Goal: Task Accomplishment & Management: Complete application form

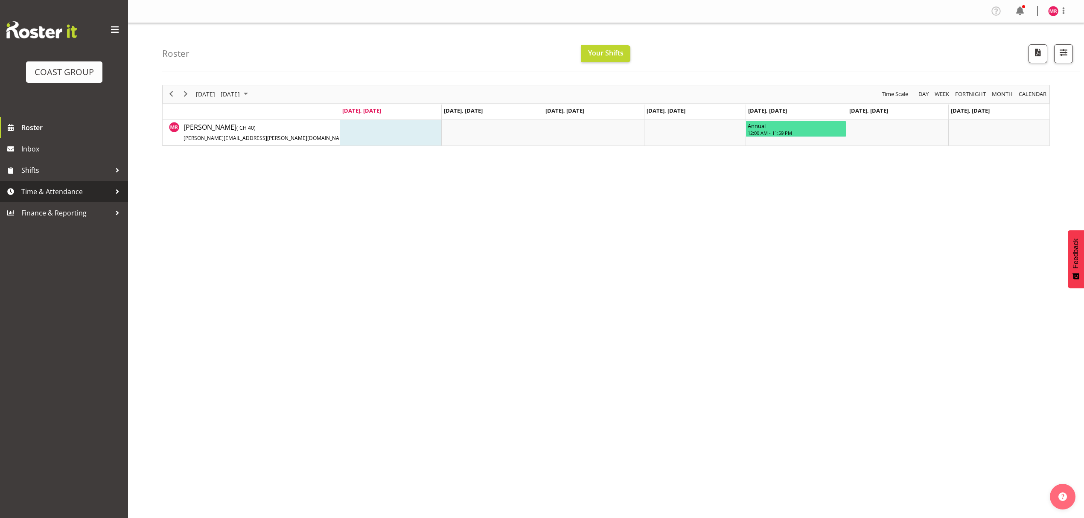
click at [90, 194] on span "Time & Attendance" at bounding box center [66, 191] width 90 height 13
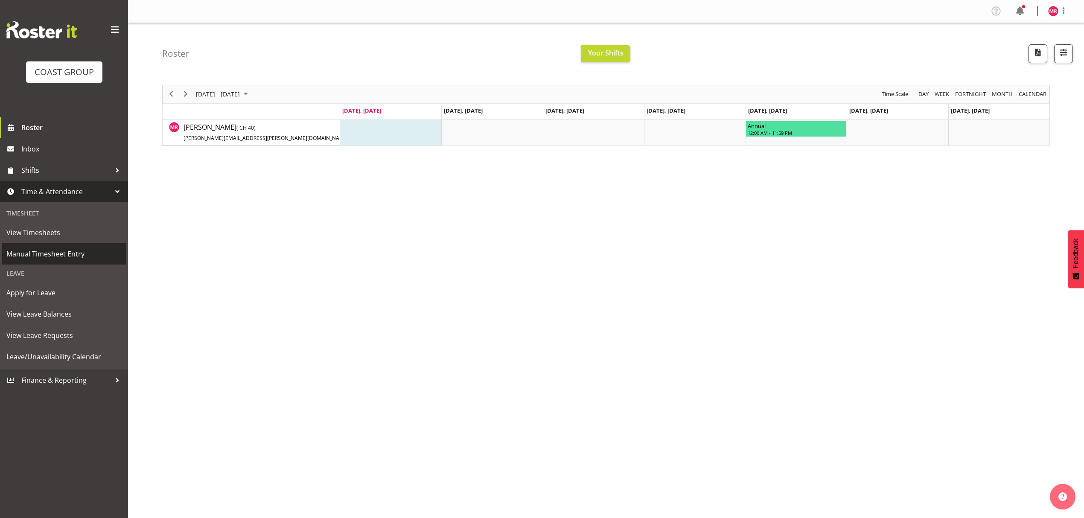
click at [79, 255] on span "Manual Timesheet Entry" at bounding box center [63, 253] width 115 height 13
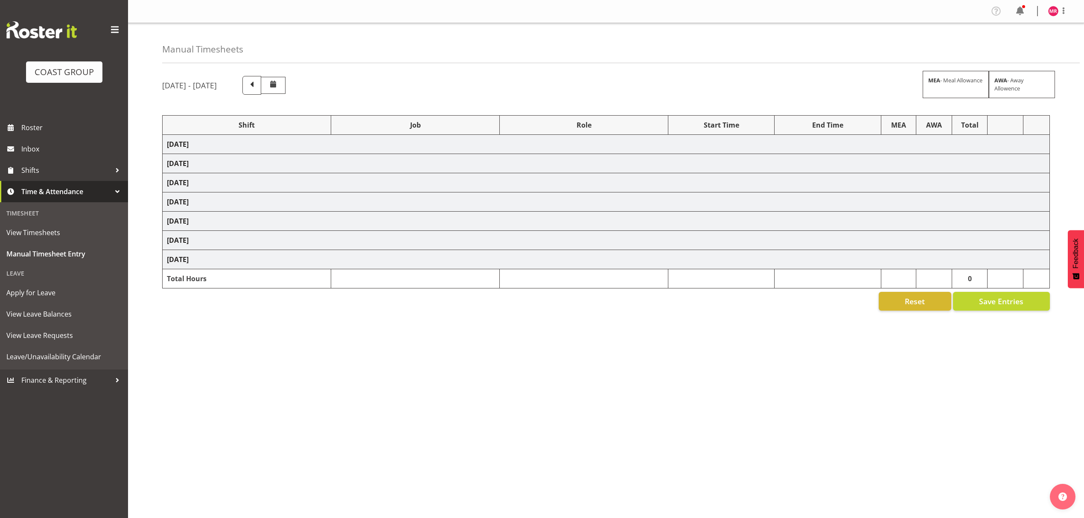
select select "1321"
select select "10237"
select select "1321"
select select "10307"
select select "1321"
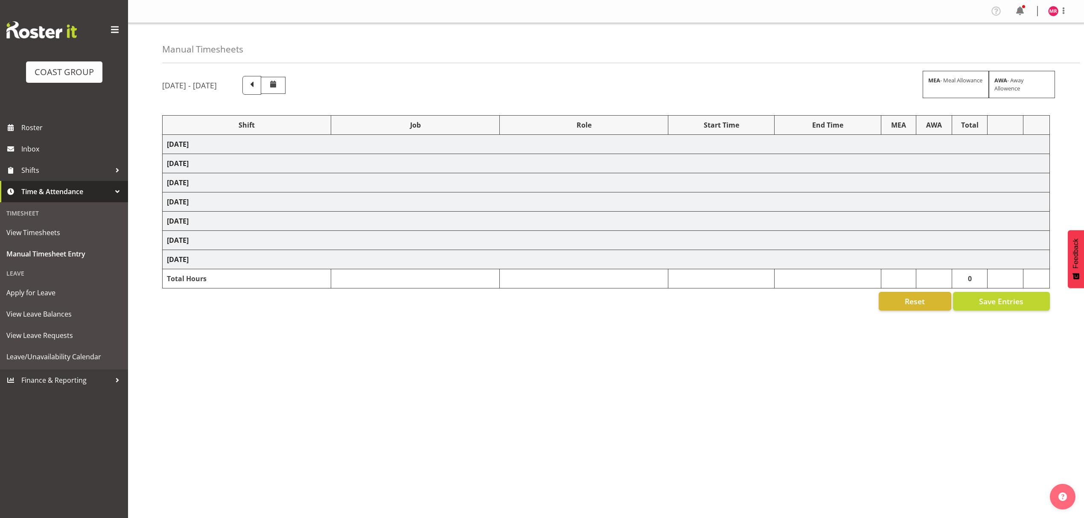
select select "10351"
select select "1321"
select select "9735"
select select "1321"
select select "9028"
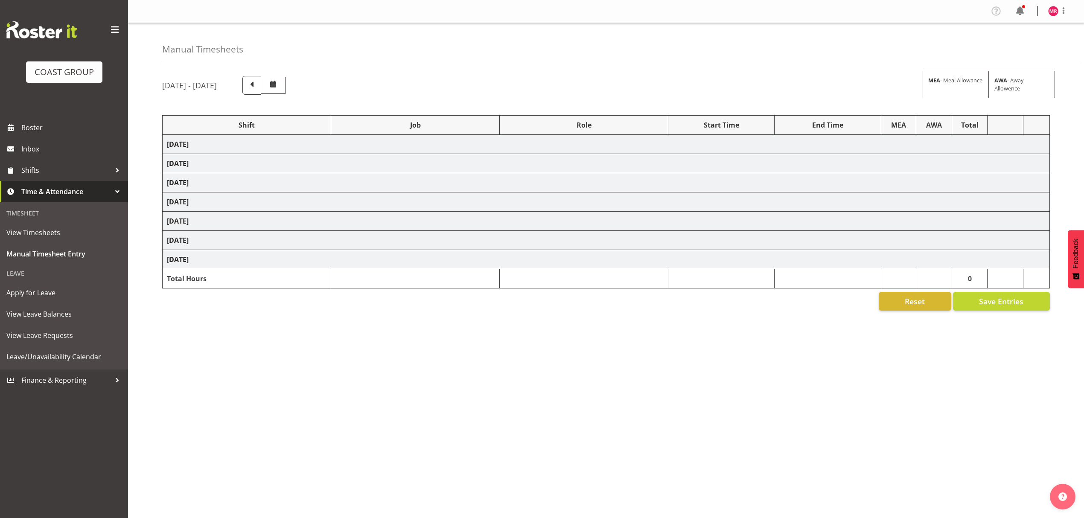
select select "1321"
select select "10216"
select select "1321"
select select "9890"
select select "1321"
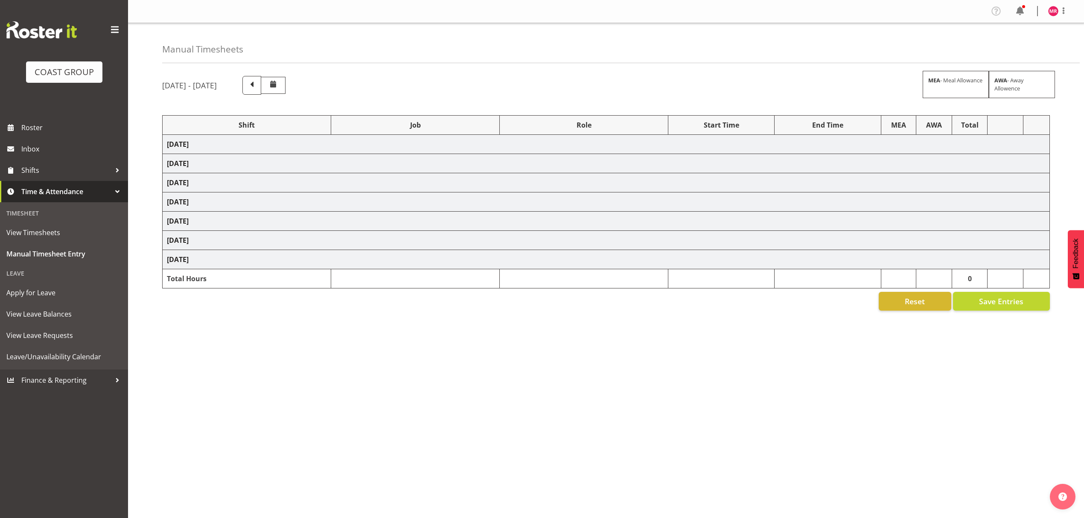
select select "9028"
select select "1321"
select select "10208"
select select "1321"
select select "8995"
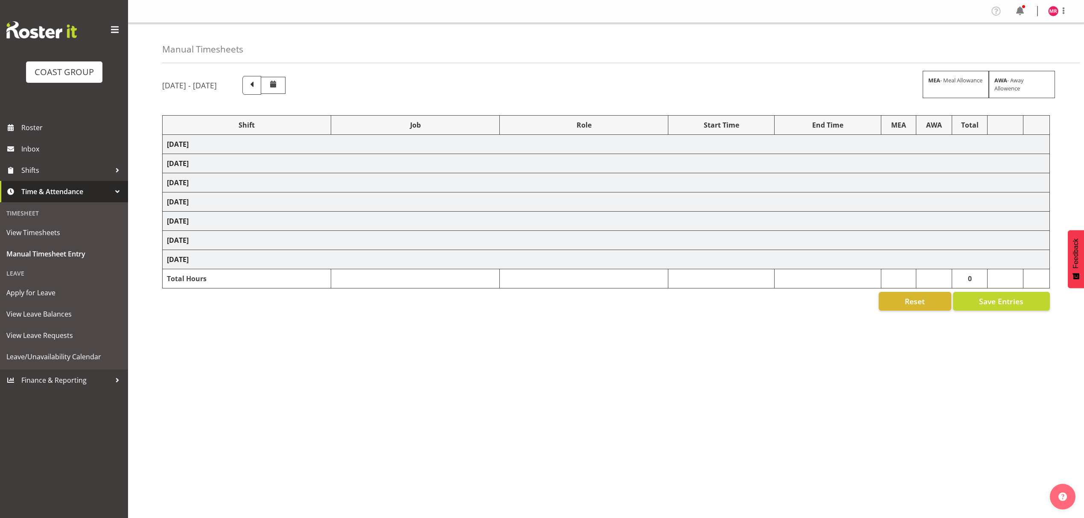
select select "1321"
select select "10613"
select select "1321"
select select "8654"
select select "1321"
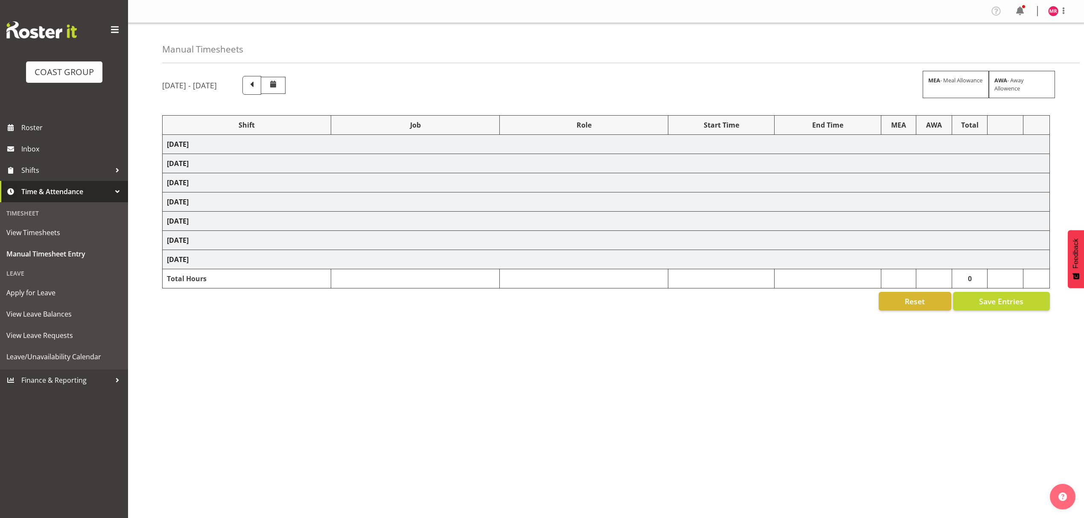
select select "10344"
select select "1321"
select select "10237"
select select "1321"
select select "10237"
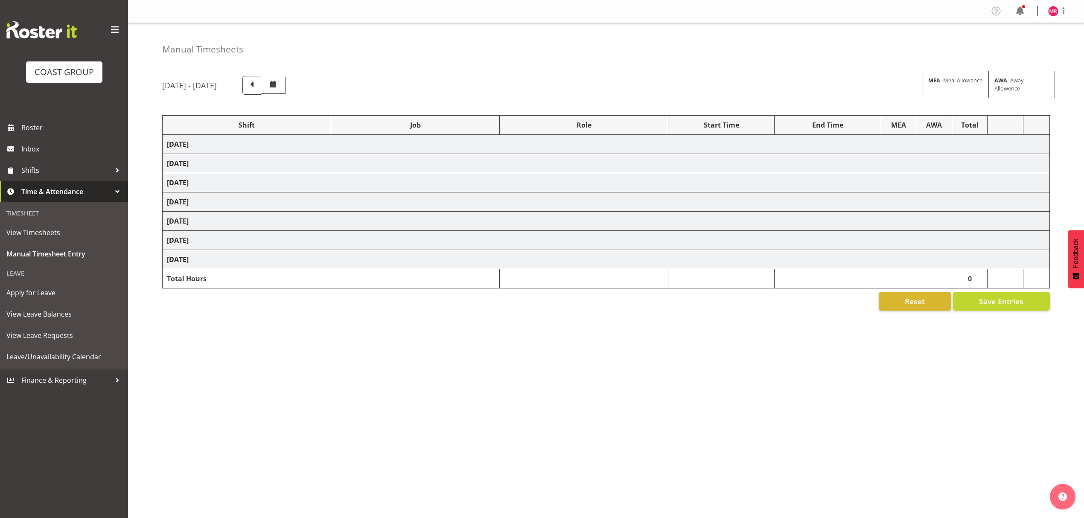
select select "1321"
select select "10307"
select select "1321"
select select "10279"
select select "1321"
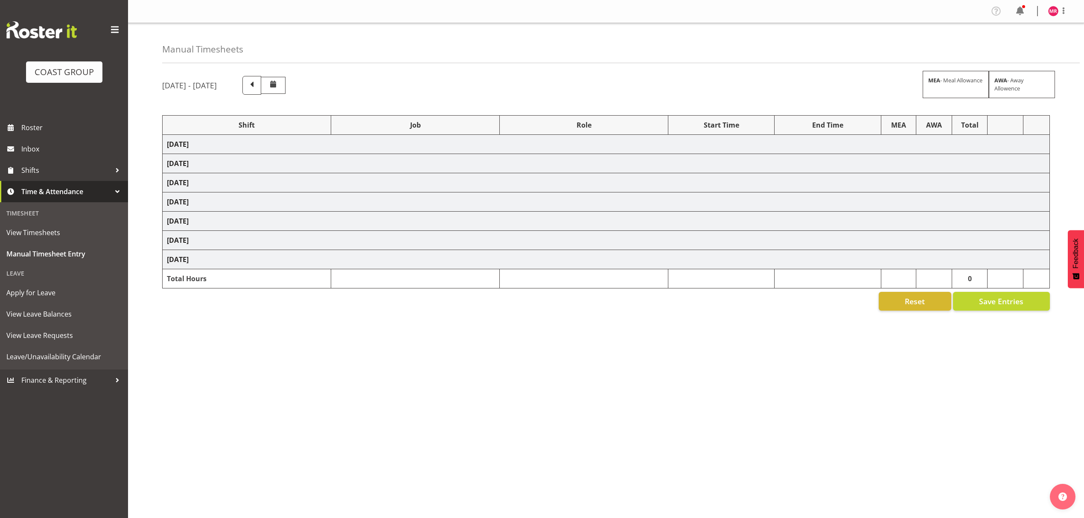
select select "10237"
select select "1321"
select select "8960"
select select "1321"
select select "9252"
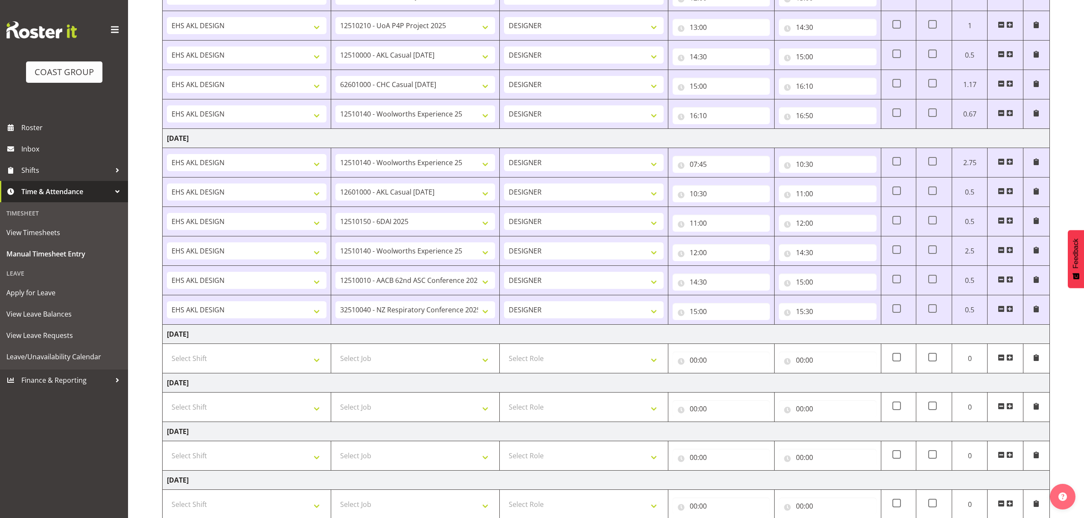
scroll to position [519, 0]
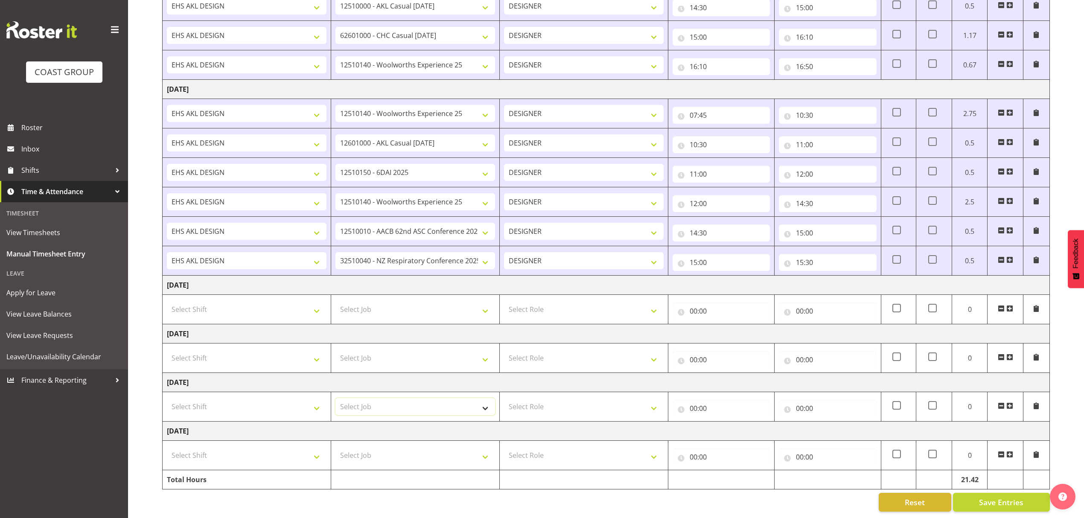
click at [448, 402] on select "Select Job 1 Carlton Events 1 [PERSON_NAME][GEOGRAPHIC_DATA] 1 [PERSON_NAME][GE…" at bounding box center [415, 406] width 160 height 17
select select "10237"
click at [335, 398] on select "Select Job 1 Carlton Events 1 [PERSON_NAME][GEOGRAPHIC_DATA] 1 [PERSON_NAME][GE…" at bounding box center [415, 406] width 160 height 17
click at [1010, 402] on span at bounding box center [1009, 405] width 7 height 7
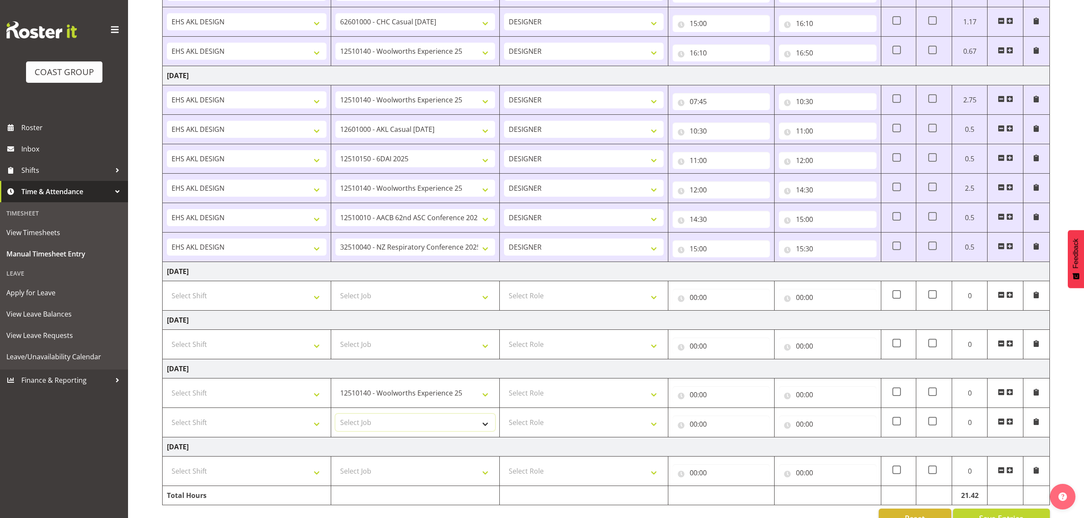
click at [430, 429] on select "Select Job 1 Carlton Events 1 [PERSON_NAME][GEOGRAPHIC_DATA] 1 [PERSON_NAME][GE…" at bounding box center [415, 422] width 160 height 17
select select "8995"
click at [335, 419] on select "Select Job 1 Carlton Events 1 [PERSON_NAME][GEOGRAPHIC_DATA] 1 [PERSON_NAME][GE…" at bounding box center [415, 422] width 160 height 17
click at [530, 400] on select "Select Role DESIGNER" at bounding box center [584, 392] width 160 height 17
select select "215"
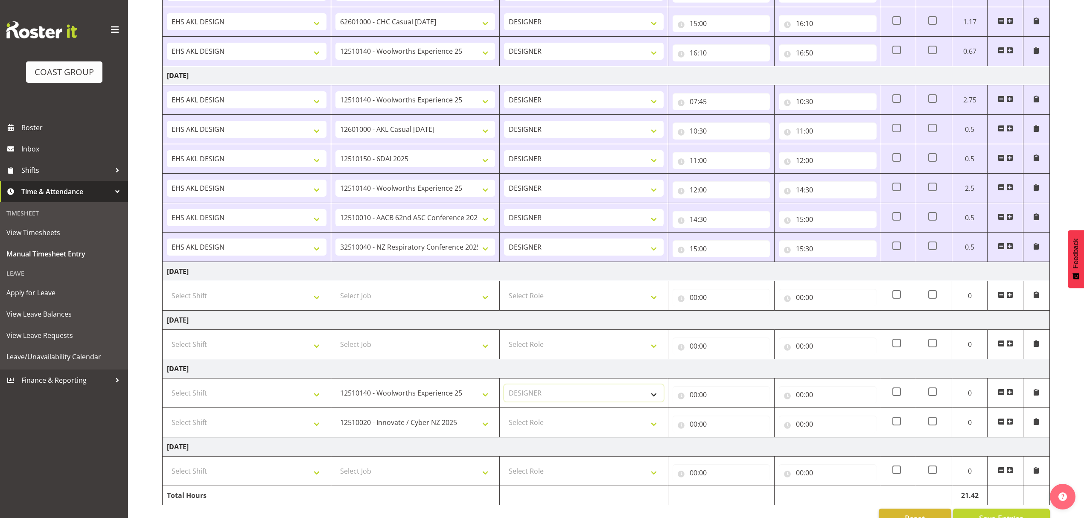
click at [504, 389] on select "Select Role DESIGNER" at bounding box center [584, 392] width 160 height 17
click at [531, 429] on select "Select Role DESIGNER" at bounding box center [584, 422] width 160 height 17
select select "215"
click at [504, 419] on select "Select Role DESIGNER" at bounding box center [584, 422] width 160 height 17
click at [297, 407] on td "Select Shift D+B @ [PERSON_NAME] D+B Build D+B Build NZACA D+B Build Tech Day […" at bounding box center [247, 392] width 169 height 29
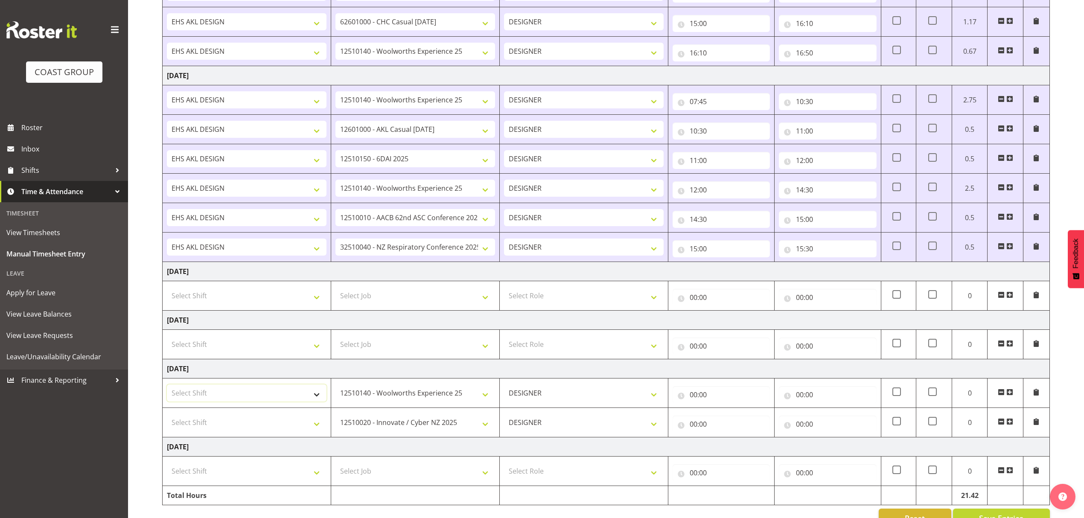
click at [295, 402] on select "Select Shift D+B @ [PERSON_NAME] D+B Build D+B Build NZACA D+B Build Tech Day […" at bounding box center [247, 392] width 160 height 17
select select "1321"
drag, startPoint x: 295, startPoint y: 402, endPoint x: 275, endPoint y: 437, distance: 40.5
click at [295, 402] on select "Select Shift D+B @ [PERSON_NAME] D+B Build D+B Build NZACA D+B Build Tech Day […" at bounding box center [247, 392] width 160 height 17
click at [275, 437] on td "Select Shift D+B @ [PERSON_NAME] D+B Build D+B Build NZACA D+B Build Tech Day […" at bounding box center [247, 422] width 169 height 29
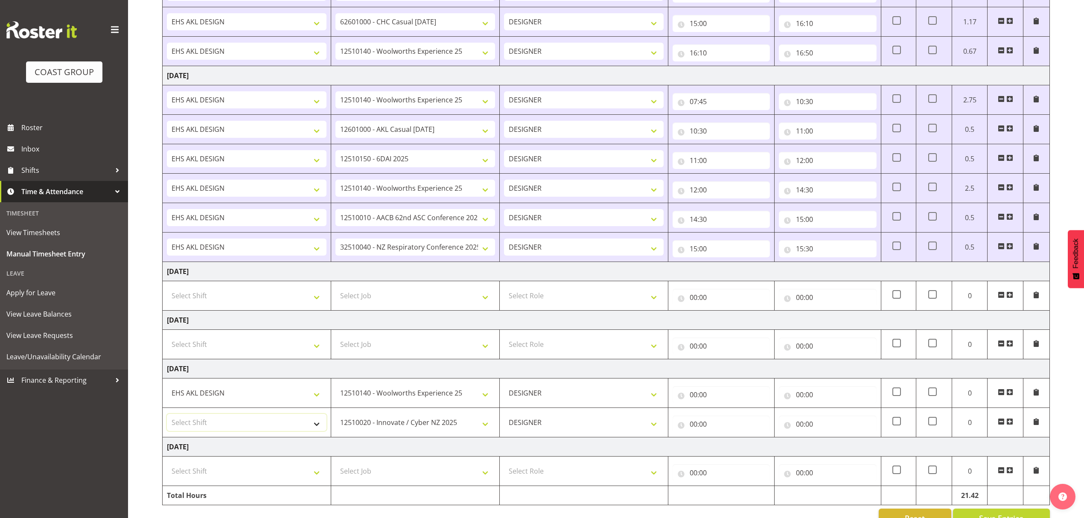
click at [274, 427] on select "Select Shift D+B @ [PERSON_NAME] D+B Build D+B Build NZACA D+B Build Tech Day […" at bounding box center [247, 422] width 160 height 17
select select "1321"
click at [274, 427] on select "Select Shift D+B @ [PERSON_NAME] D+B Build D+B Build NZACA D+B Build Tech Day […" at bounding box center [247, 422] width 160 height 17
click at [738, 401] on input "00:00" at bounding box center [720, 394] width 97 height 17
click at [728, 415] on select "00 01 02 03 04 05 06 07 08 09 10 11 12 13 14 15 16 17 18 19 20 21 22 23" at bounding box center [730, 416] width 19 height 17
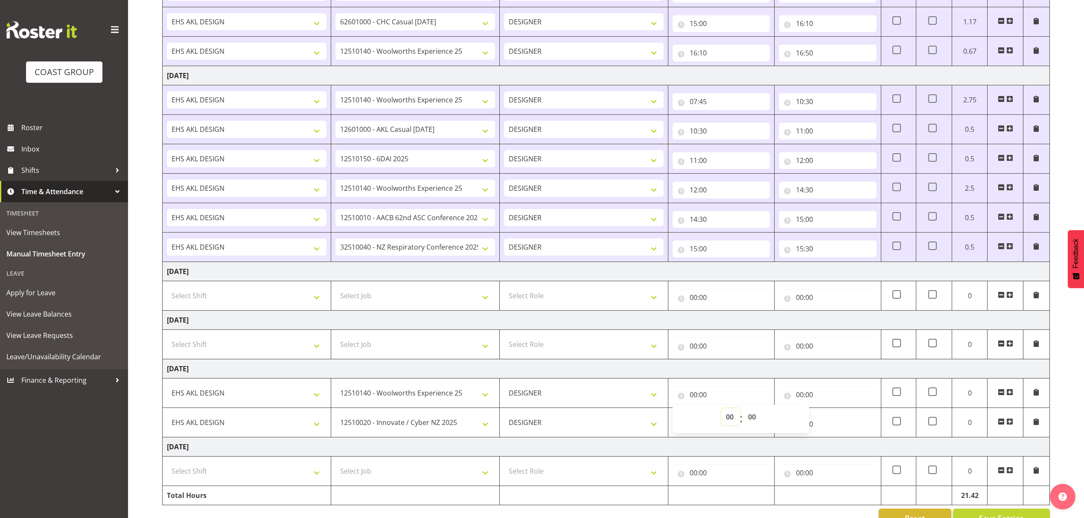
select select "7"
click at [721, 413] on select "00 01 02 03 04 05 06 07 08 09 10 11 12 13 14 15 16 17 18 19 20 21 22 23" at bounding box center [730, 416] width 19 height 17
type input "07:00"
click at [754, 423] on select "00 01 02 03 04 05 06 07 08 09 10 11 12 13 14 15 16 17 18 19 20 21 22 23 24 25 2…" at bounding box center [752, 416] width 19 height 17
select select "35"
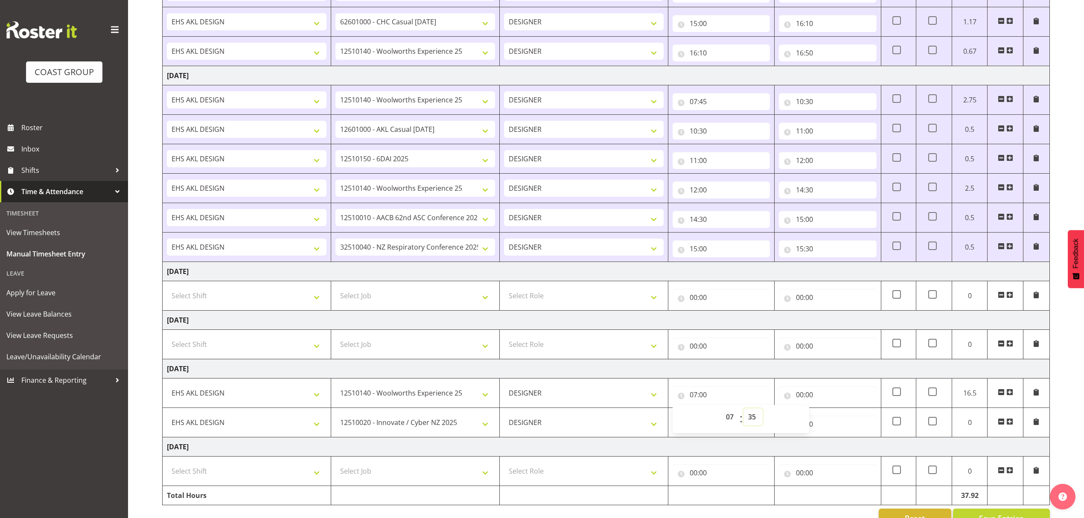
click at [743, 413] on select "00 01 02 03 04 05 06 07 08 09 10 11 12 13 14 15 16 17 18 19 20 21 22 23 24 25 2…" at bounding box center [752, 416] width 19 height 17
type input "07:35"
click at [834, 403] on input "00:00" at bounding box center [827, 394] width 97 height 17
click at [833, 422] on select "00 01 02 03 04 05 06 07 08 09 10 11 12 13 14 15 16 17 18 19 20 21 22 23" at bounding box center [836, 416] width 19 height 17
select select "9"
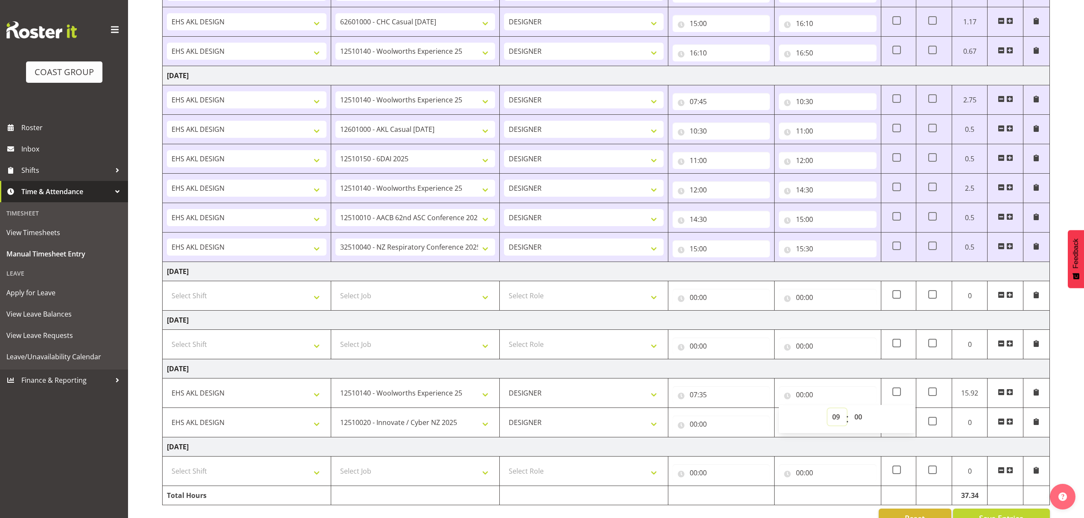
click at [827, 413] on select "00 01 02 03 04 05 06 07 08 09 10 11 12 13 14 15 16 17 18 19 20 21 22 23" at bounding box center [836, 416] width 19 height 17
type input "09:00"
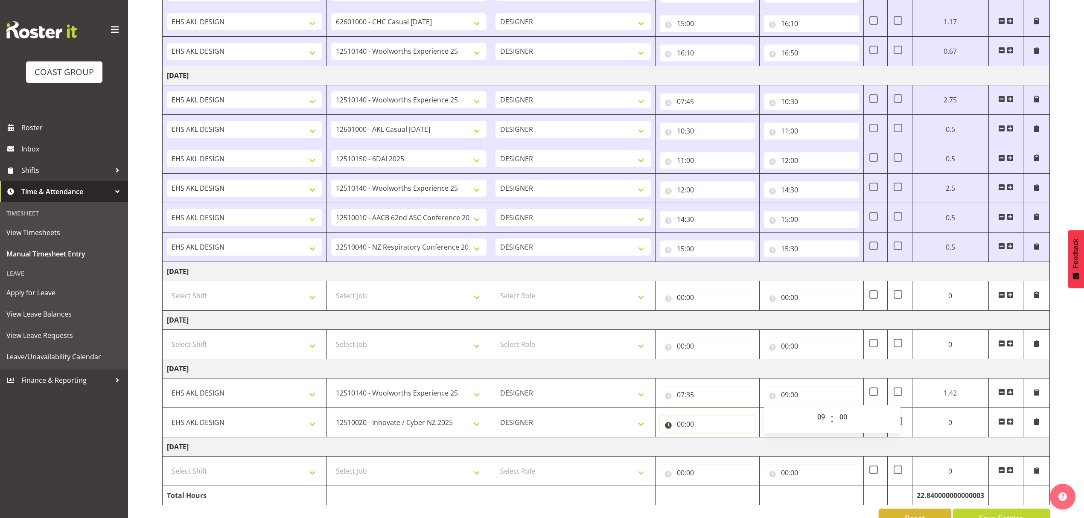
click at [719, 427] on input "00:00" at bounding box center [707, 424] width 95 height 17
click at [708, 448] on select "00 01 02 03 04 05 06 07 08 09 10 11 12 13 14 15 16 17 18 19 20 21 22 23" at bounding box center [717, 446] width 19 height 17
click at [818, 388] on div "09:00 00 01 02 03 04 05 06 07 08 09 10 11 12 13 14 15 16 17 18 19 20 21 22 23 :…" at bounding box center [811, 393] width 95 height 20
click at [812, 403] on input "09:00" at bounding box center [811, 394] width 95 height 17
click at [821, 425] on select "00 01 02 03 04 05 06 07 08 09 10 11 12 13 14 15 16 17 18 19 20 21 22 23" at bounding box center [821, 416] width 19 height 17
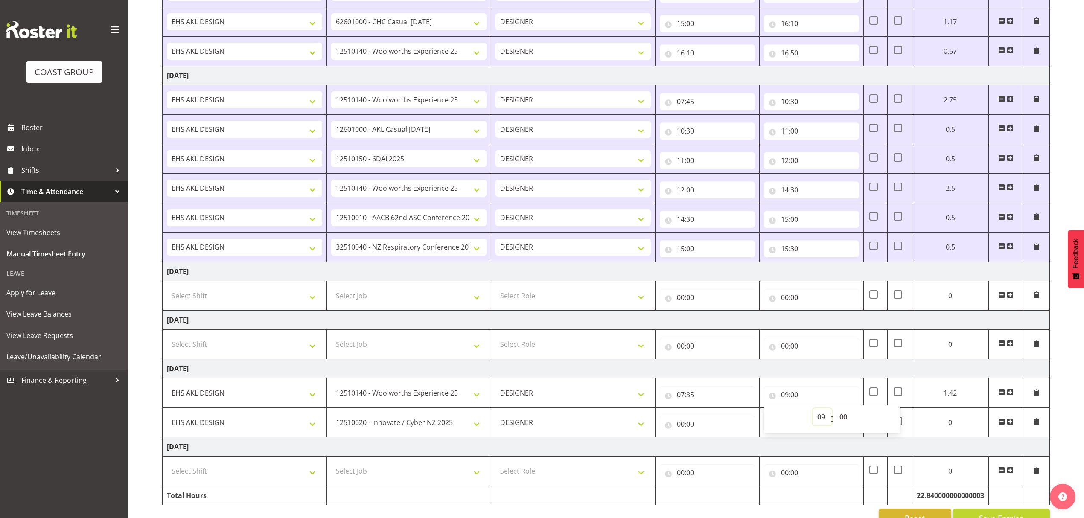
select select "10"
click at [812, 413] on select "00 01 02 03 04 05 06 07 08 09 10 11 12 13 14 15 16 17 18 19 20 21 22 23" at bounding box center [821, 416] width 19 height 17
type input "10:00"
click at [835, 422] on select "00 01 02 03 04 05 06 07 08 09 10 11 12 13 14 15 16 17 18 19 20 21 22 23 24 25 2…" at bounding box center [844, 416] width 19 height 17
select select "30"
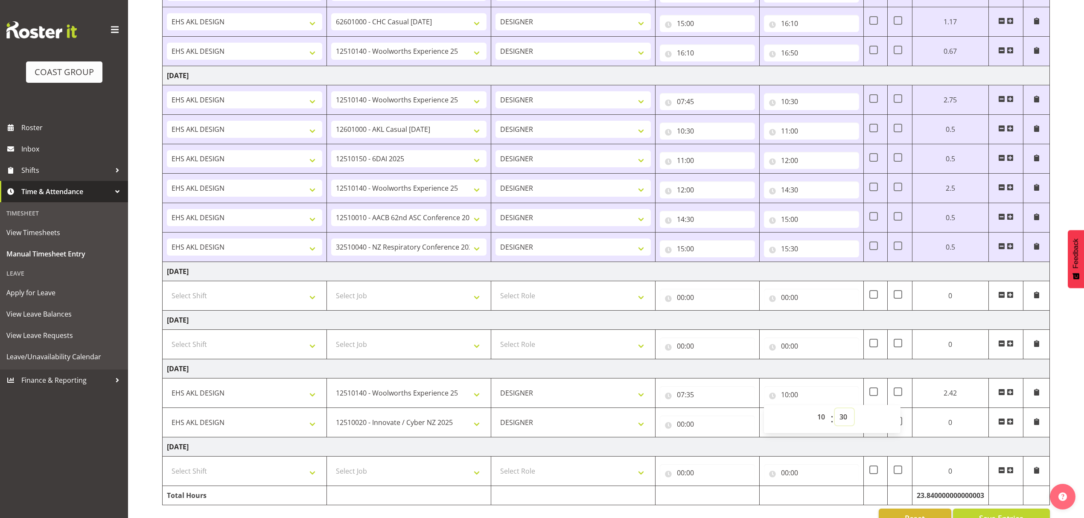
click at [835, 413] on select "00 01 02 03 04 05 06 07 08 09 10 11 12 13 14 15 16 17 18 19 20 21 22 23 24 25 2…" at bounding box center [844, 416] width 19 height 17
type input "10:30"
click at [715, 433] on input "00:00" at bounding box center [707, 424] width 95 height 17
click at [717, 452] on select "00 01 02 03 04 05 06 07 08 09 10 11 12 13 14 15 16 17 18 19 20 21 22 23" at bounding box center [717, 446] width 19 height 17
select select "10"
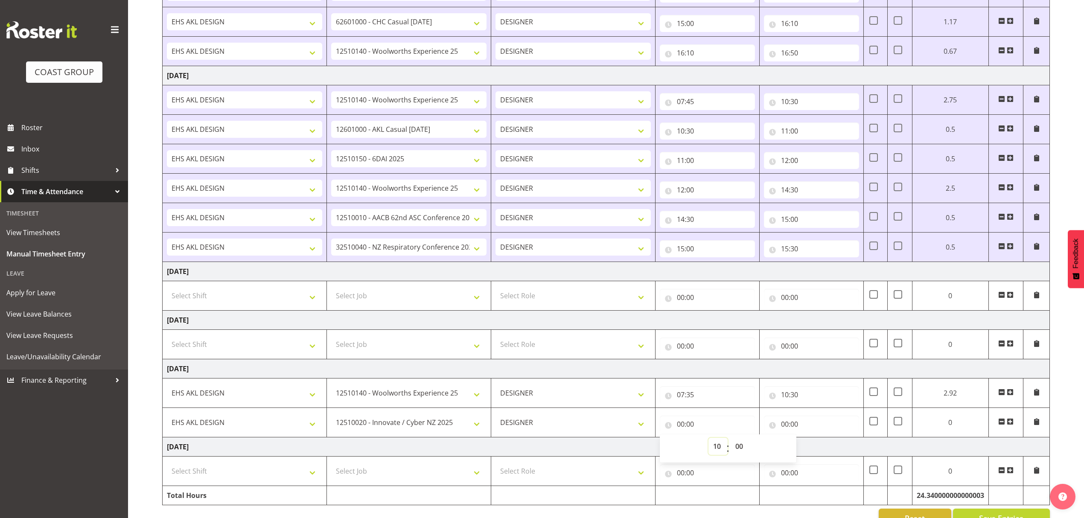
click at [721, 442] on select "00 01 02 03 04 05 06 07 08 09 10 11 12 13 14 15 16 17 18 19 20 21 22 23" at bounding box center [717, 446] width 19 height 17
type input "10:00"
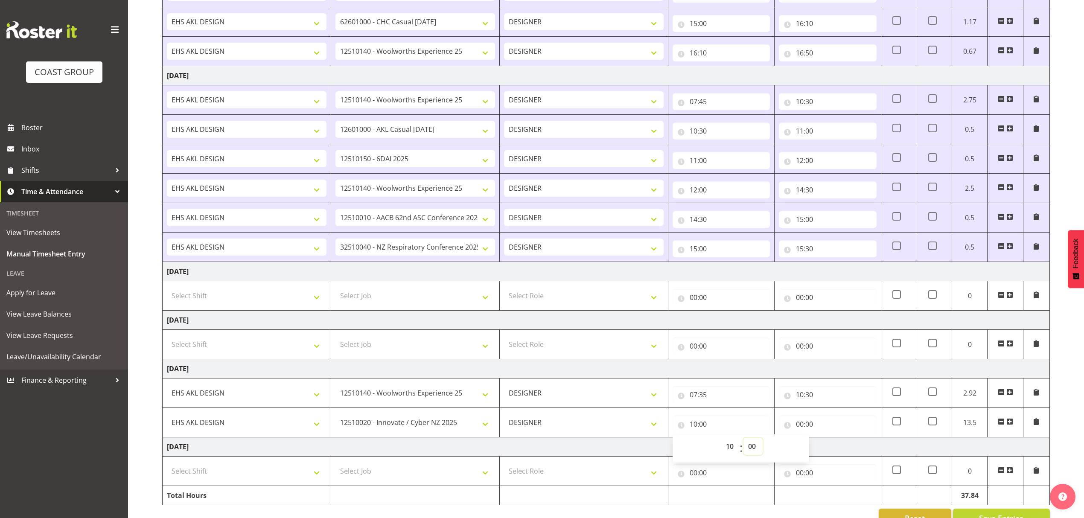
click at [754, 453] on select "00 01 02 03 04 05 06 07 08 09 10 11 12 13 14 15 16 17 18 19 20 21 22 23 24 25 2…" at bounding box center [752, 446] width 19 height 17
select select "30"
click at [743, 442] on select "00 01 02 03 04 05 06 07 08 09 10 11 12 13 14 15 16 17 18 19 20 21 22 23 24 25 2…" at bounding box center [752, 446] width 19 height 17
type input "10:30"
click at [821, 433] on input "00:00" at bounding box center [827, 424] width 97 height 17
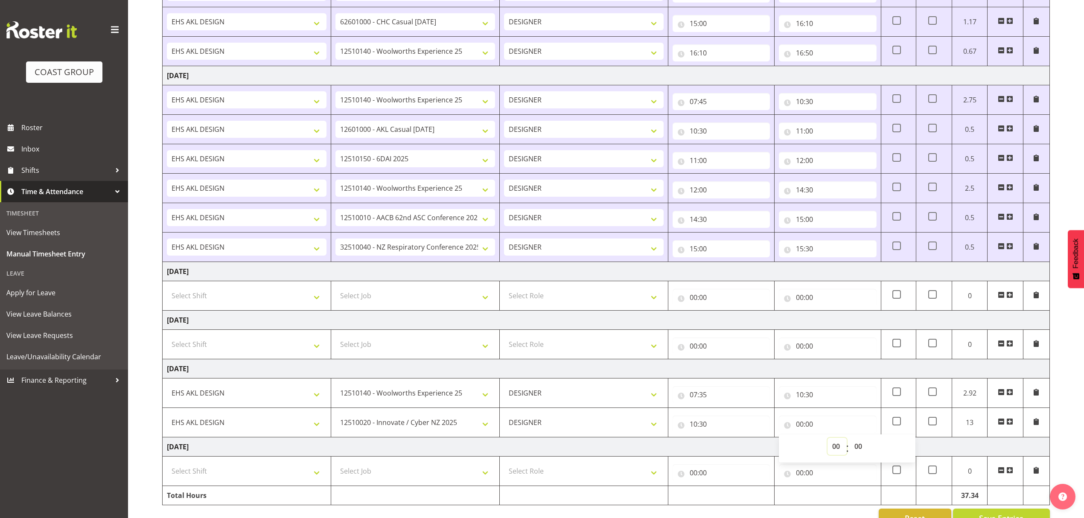
click at [834, 446] on select "00 01 02 03 04 05 06 07 08 09 10 11 12 13 14 15 16 17 18 19 20 21 22 23" at bounding box center [836, 446] width 19 height 17
select select "11"
click at [827, 442] on select "00 01 02 03 04 05 06 07 08 09 10 11 12 13 14 15 16 17 18 19 20 21 22 23" at bounding box center [836, 446] width 19 height 17
type input "11:00"
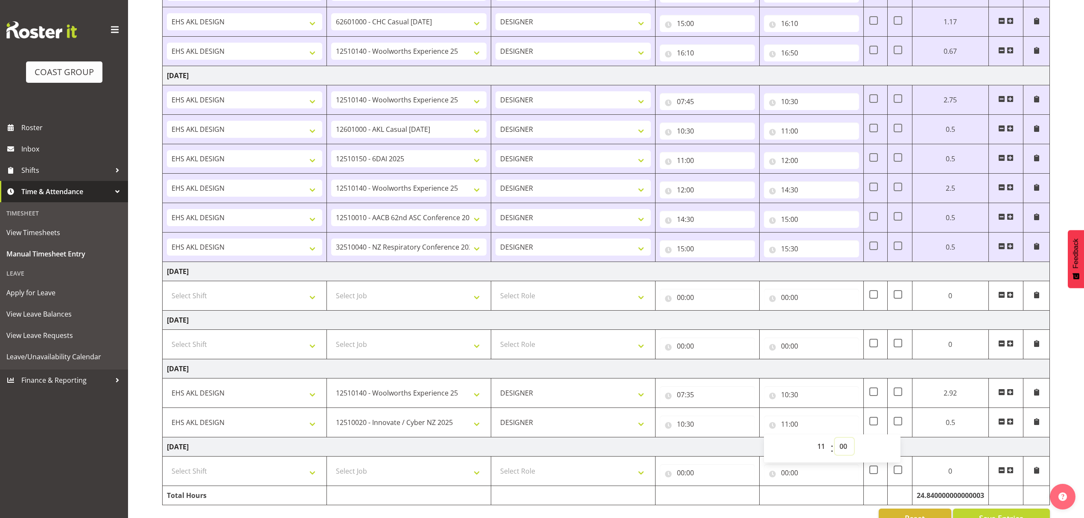
click at [840, 454] on select "00 01 02 03 04 05 06 07 08 09 10 11 12 13 14 15 16 17 18 19 20 21 22 23 24 25 2…" at bounding box center [844, 446] width 19 height 17
select select "10"
click at [835, 442] on select "00 01 02 03 04 05 06 07 08 09 10 11 12 13 14 15 16 17 18 19 20 21 22 23 24 25 2…" at bounding box center [844, 446] width 19 height 17
type input "11:10"
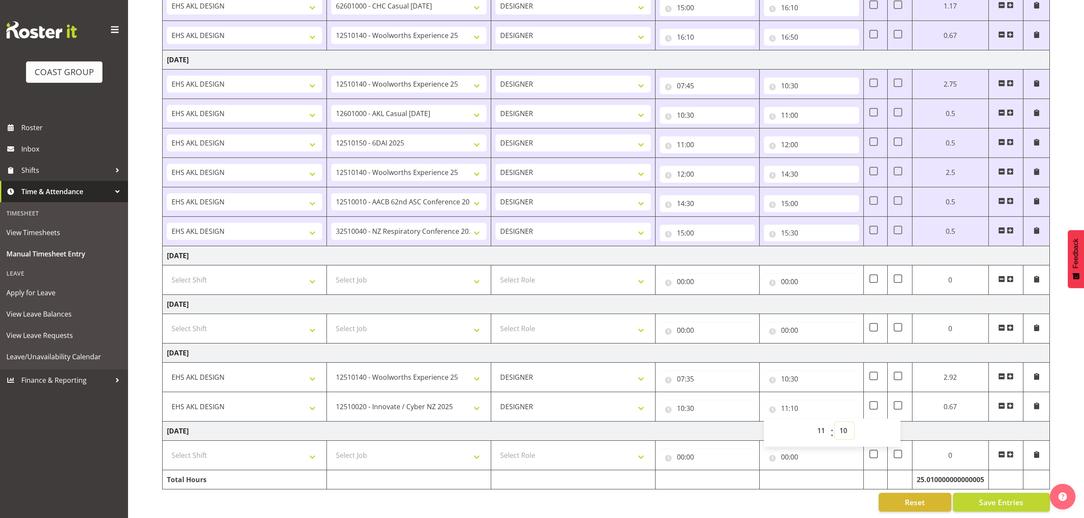
scroll to position [549, 0]
click at [974, 493] on button "Save Entries" at bounding box center [1001, 502] width 97 height 19
